Goal: Task Accomplishment & Management: Use online tool/utility

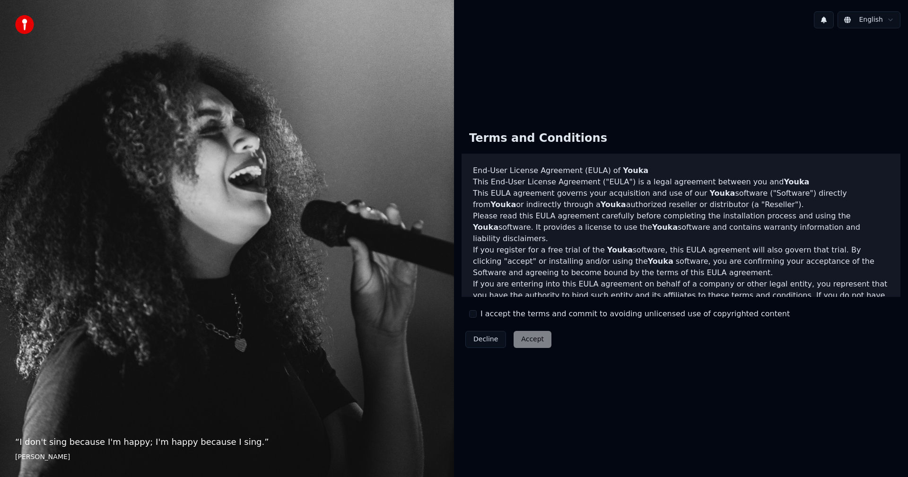
click at [474, 312] on button "I accept the terms and commit to avoiding unlicensed use of copyrighted content" at bounding box center [473, 314] width 8 height 8
click at [527, 339] on button "Accept" at bounding box center [532, 339] width 38 height 17
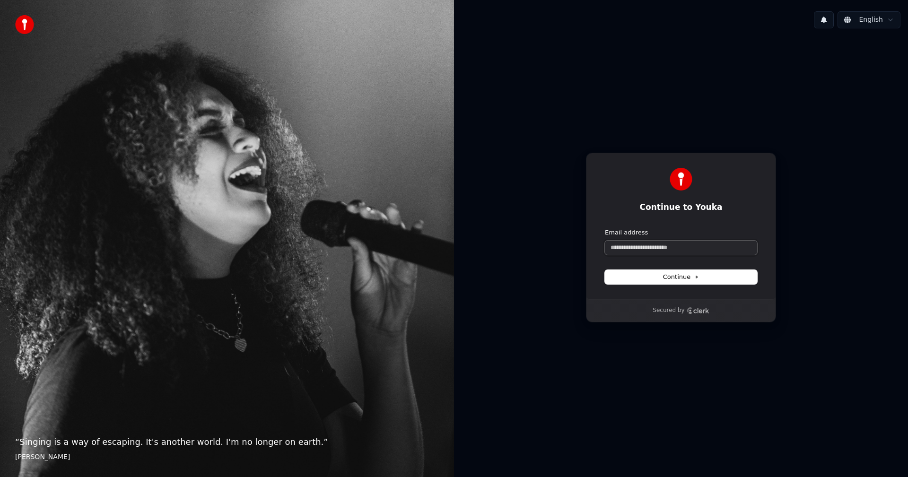
click at [681, 248] on input "Email address" at bounding box center [681, 248] width 152 height 14
click at [654, 277] on button "Continue" at bounding box center [681, 277] width 152 height 14
type input "**********"
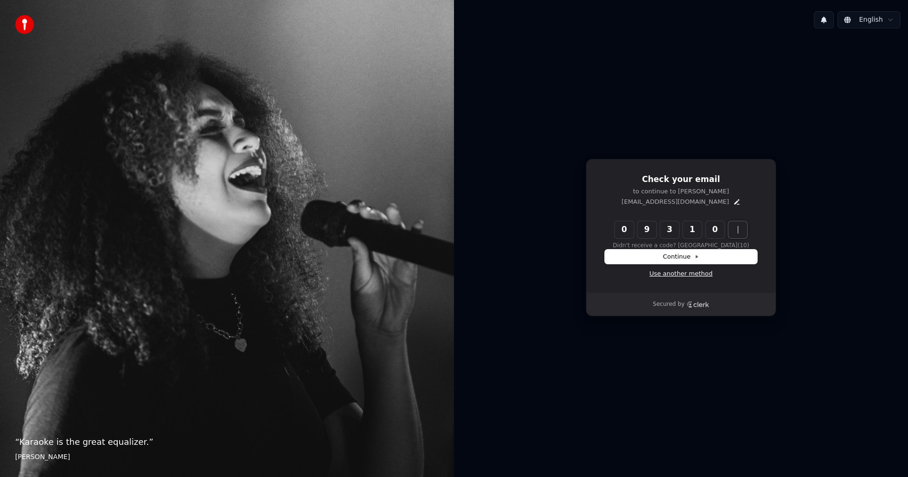
type input "******"
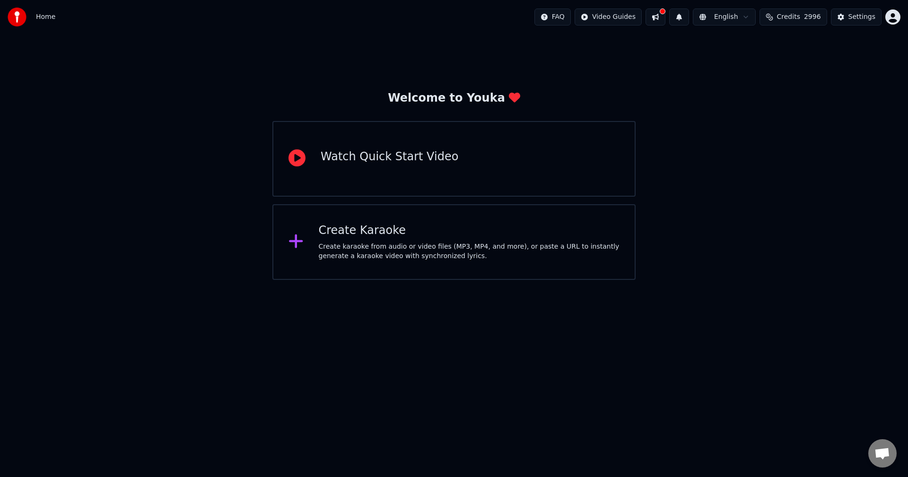
click at [43, 15] on span "Home" at bounding box center [45, 16] width 19 height 9
click at [411, 251] on div "Create karaoke from audio or video files (MP3, MP4, and more), or paste a URL t…" at bounding box center [469, 251] width 301 height 19
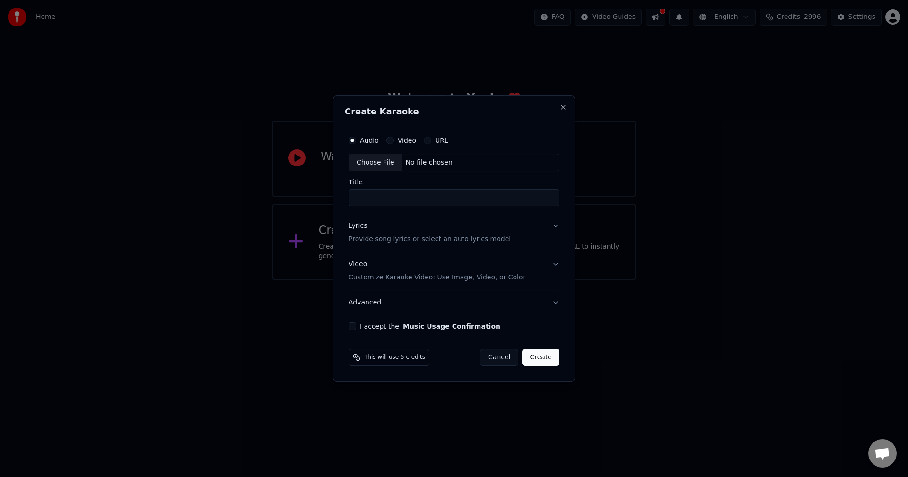
click at [499, 361] on button "Cancel" at bounding box center [499, 357] width 38 height 17
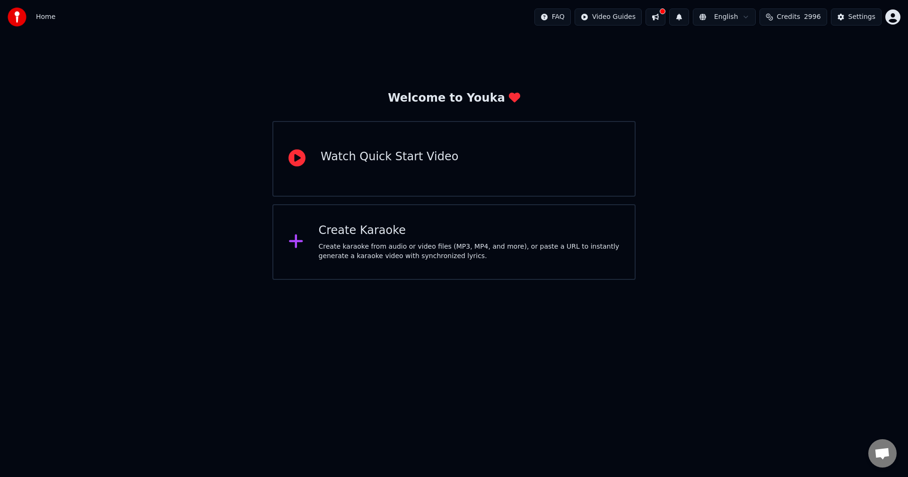
click at [893, 15] on html "Home FAQ Video Guides English Credits 2996 Settings Welcome to Youka Watch Quic…" at bounding box center [454, 140] width 908 height 280
click at [44, 16] on span "Home" at bounding box center [45, 16] width 19 height 9
click at [220, 173] on div "Welcome to Youka Watch Quick Start Video Create Karaoke Create karaoke from aud…" at bounding box center [454, 157] width 908 height 246
click at [362, 253] on div "Create karaoke from audio or video files (MP3, MP4, and more), or paste a URL t…" at bounding box center [469, 251] width 301 height 19
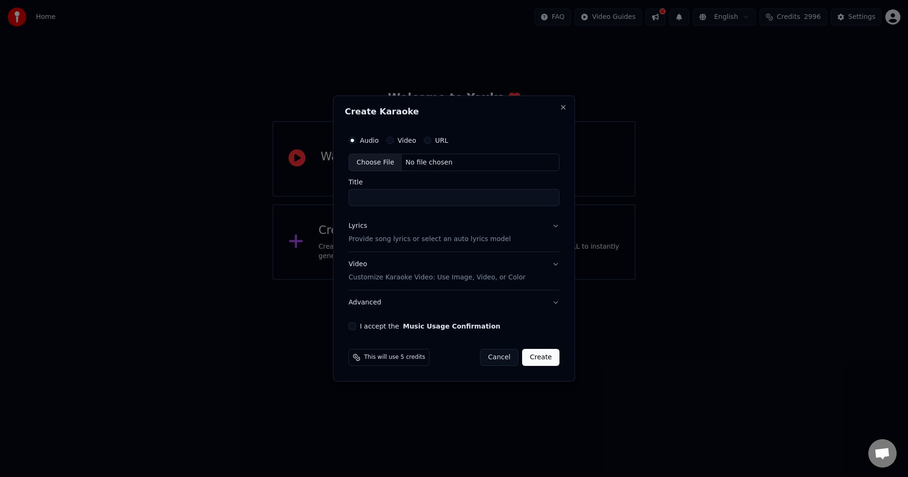
click at [427, 138] on button "URL" at bounding box center [428, 141] width 8 height 8
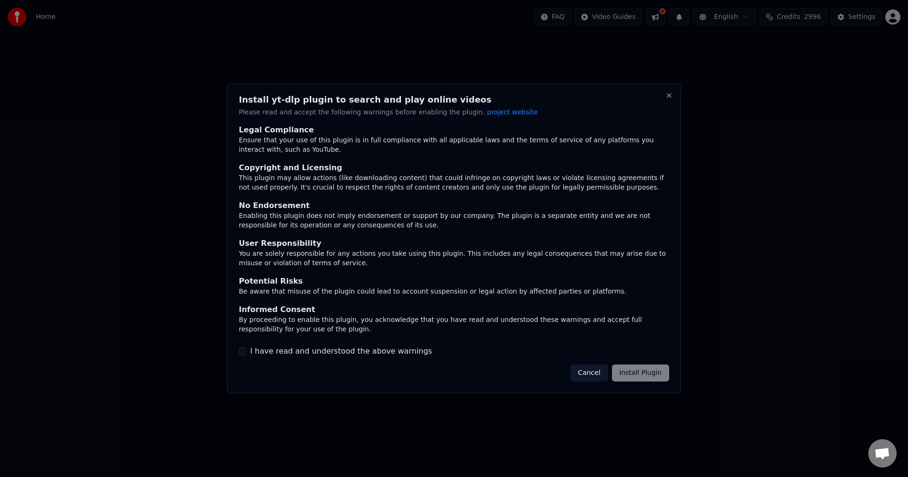
click at [243, 349] on button "I have read and understood the above warnings" at bounding box center [243, 351] width 8 height 8
click at [633, 372] on button "Install Plugin" at bounding box center [640, 373] width 57 height 17
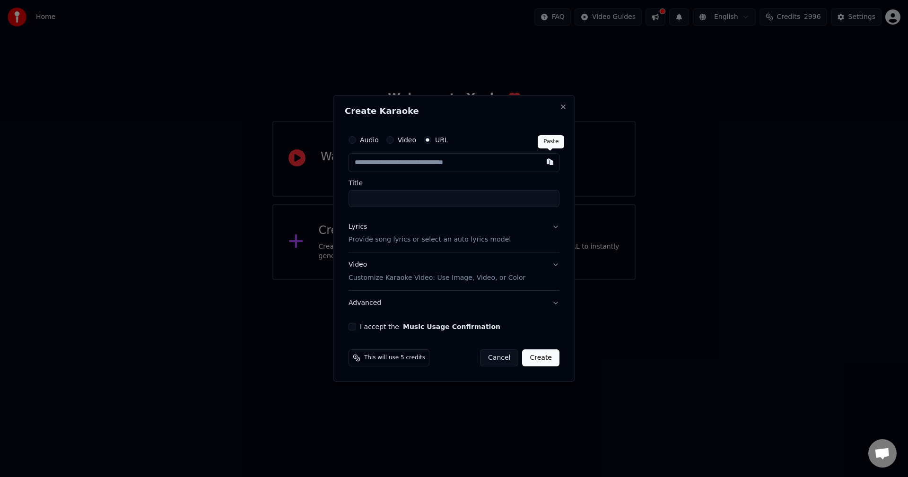
click at [551, 162] on button "button" at bounding box center [549, 161] width 19 height 17
type input "**********"
click at [416, 241] on p "Provide song lyrics or select an auto lyrics model" at bounding box center [429, 239] width 162 height 9
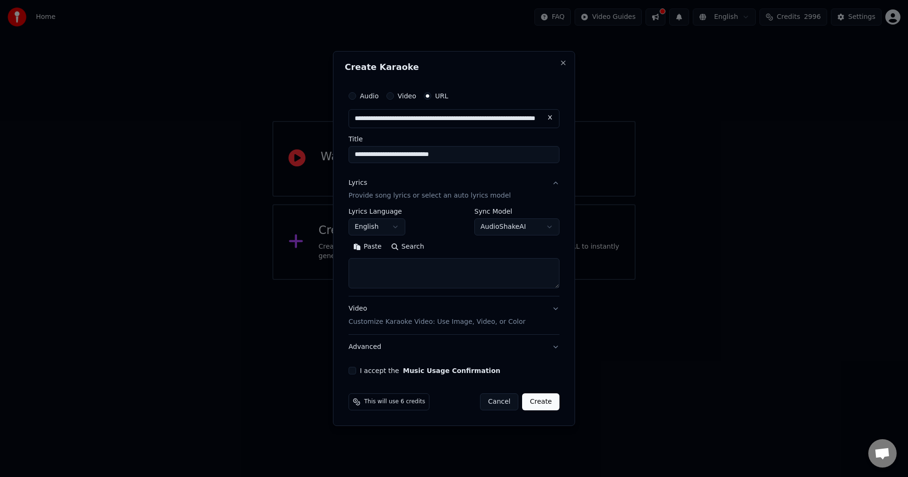
click at [366, 248] on button "Paste" at bounding box center [367, 247] width 38 height 15
click at [411, 321] on p "Customize Karaoke Video: Use Image, Video, or Color" at bounding box center [436, 321] width 177 height 9
type textarea "**********"
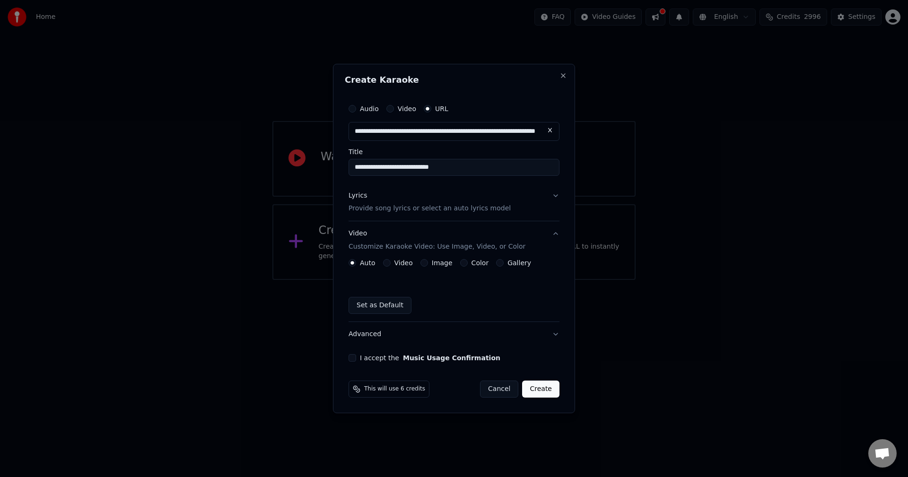
click at [461, 261] on button "Color" at bounding box center [464, 263] width 8 height 8
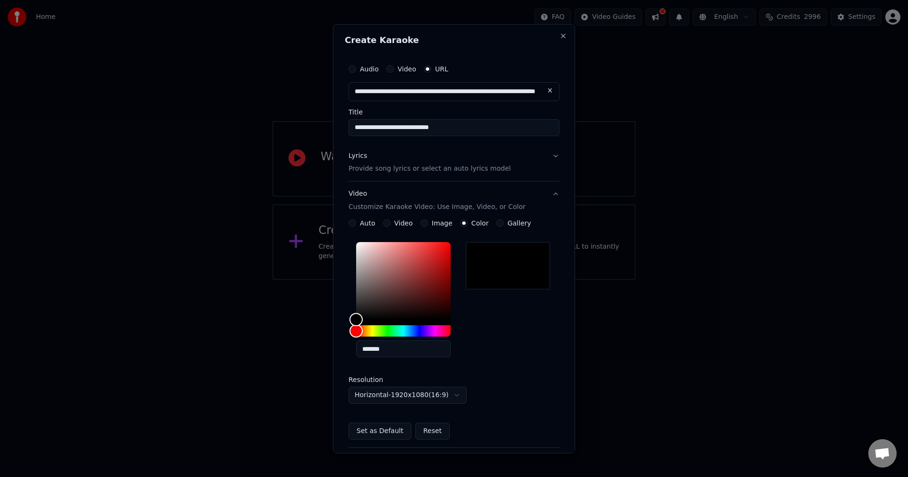
click at [520, 334] on div "*******" at bounding box center [453, 301] width 211 height 127
click at [494, 263] on div at bounding box center [508, 265] width 84 height 47
click at [546, 195] on button "Video Customize Karaoke Video: Use Image, Video, or Color" at bounding box center [453, 201] width 211 height 38
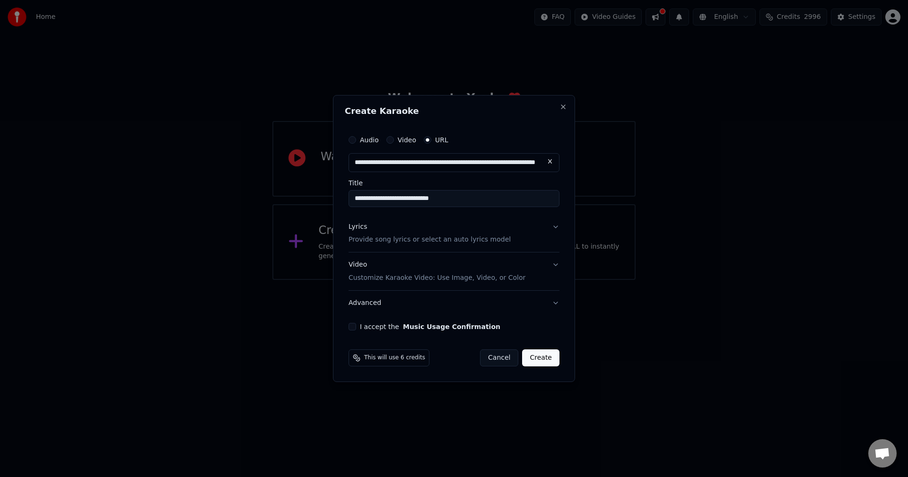
click at [352, 326] on button "I accept the Music Usage Confirmation" at bounding box center [352, 327] width 8 height 8
click at [544, 359] on button "Create" at bounding box center [540, 357] width 37 height 17
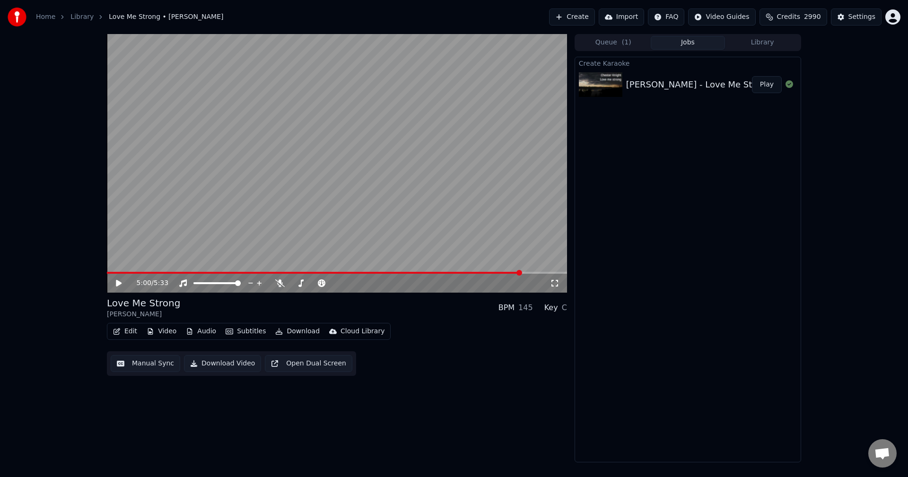
click at [517, 271] on span at bounding box center [519, 273] width 6 height 6
click at [383, 276] on span at bounding box center [384, 273] width 6 height 6
click at [323, 270] on span at bounding box center [324, 273] width 6 height 6
click at [160, 272] on span at bounding box center [162, 273] width 6 height 6
click at [107, 270] on span at bounding box center [110, 273] width 6 height 6
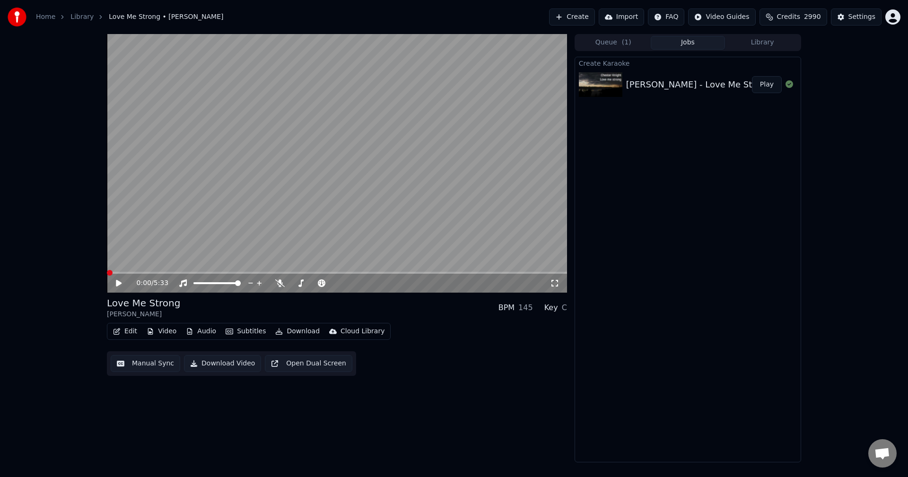
click at [115, 281] on icon at bounding box center [125, 283] width 22 height 8
click at [120, 283] on icon at bounding box center [118, 283] width 5 height 6
click at [226, 364] on button "Download Video" at bounding box center [222, 363] width 77 height 17
